Goal: Go to known website: Access a specific website the user already knows

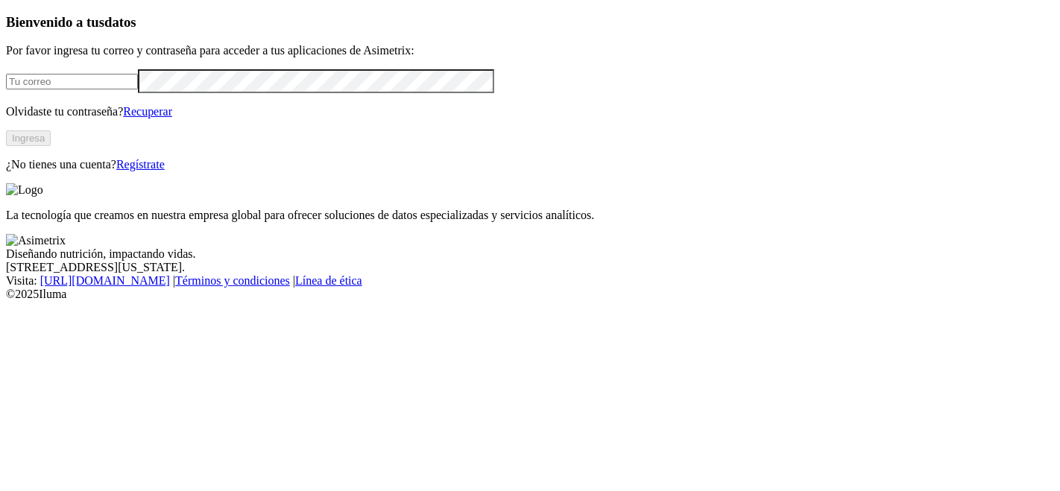
type input "[PERSON_NAME][EMAIL_ADDRESS][PERSON_NAME][DOMAIN_NAME]"
click at [51, 146] on button "Ingresa" at bounding box center [28, 138] width 45 height 16
